Goal: Navigation & Orientation: Go to known website

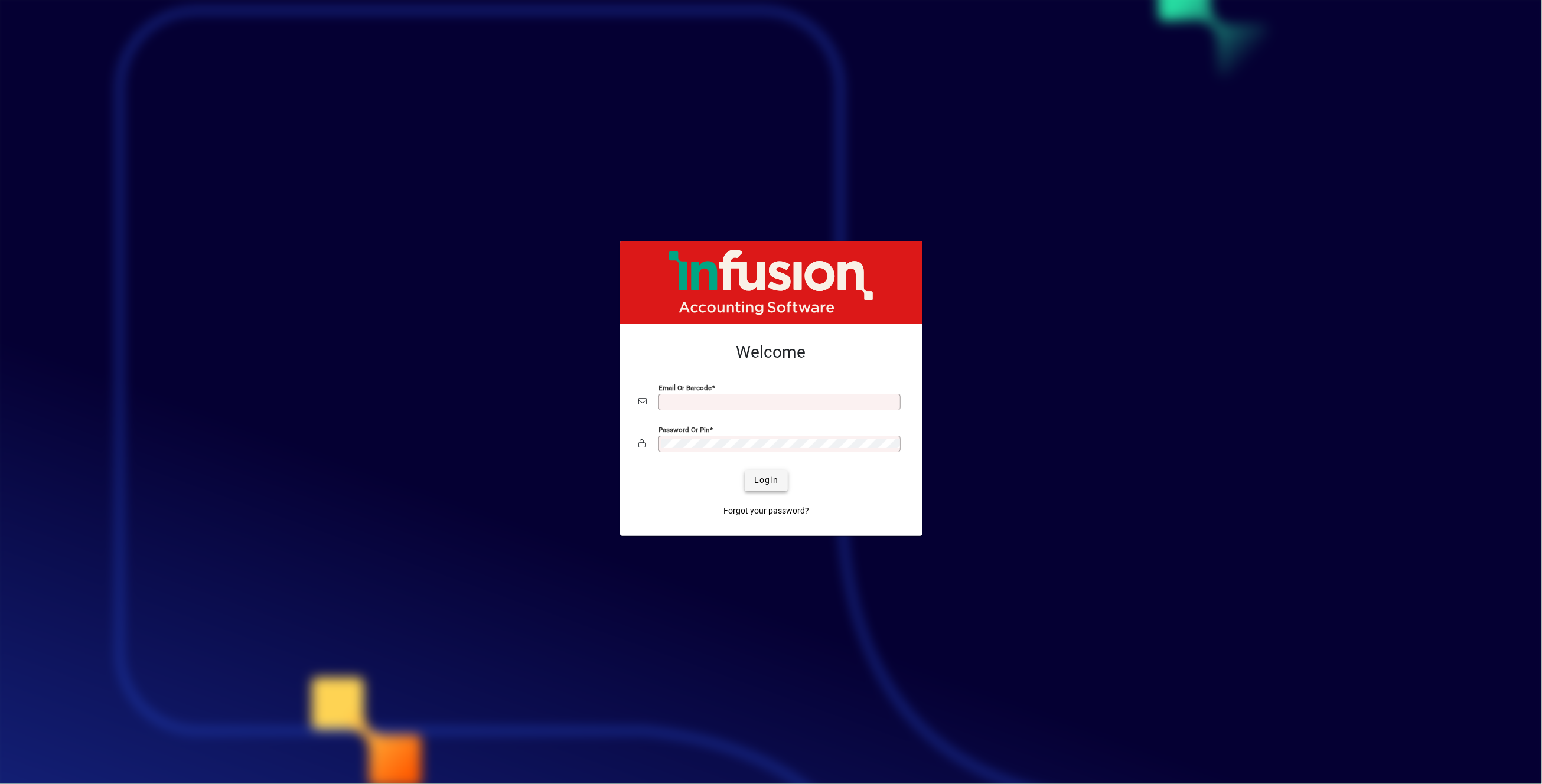
type input "**********"
click at [764, 482] on span "Login" at bounding box center [766, 481] width 24 height 13
